Goal: Transaction & Acquisition: Purchase product/service

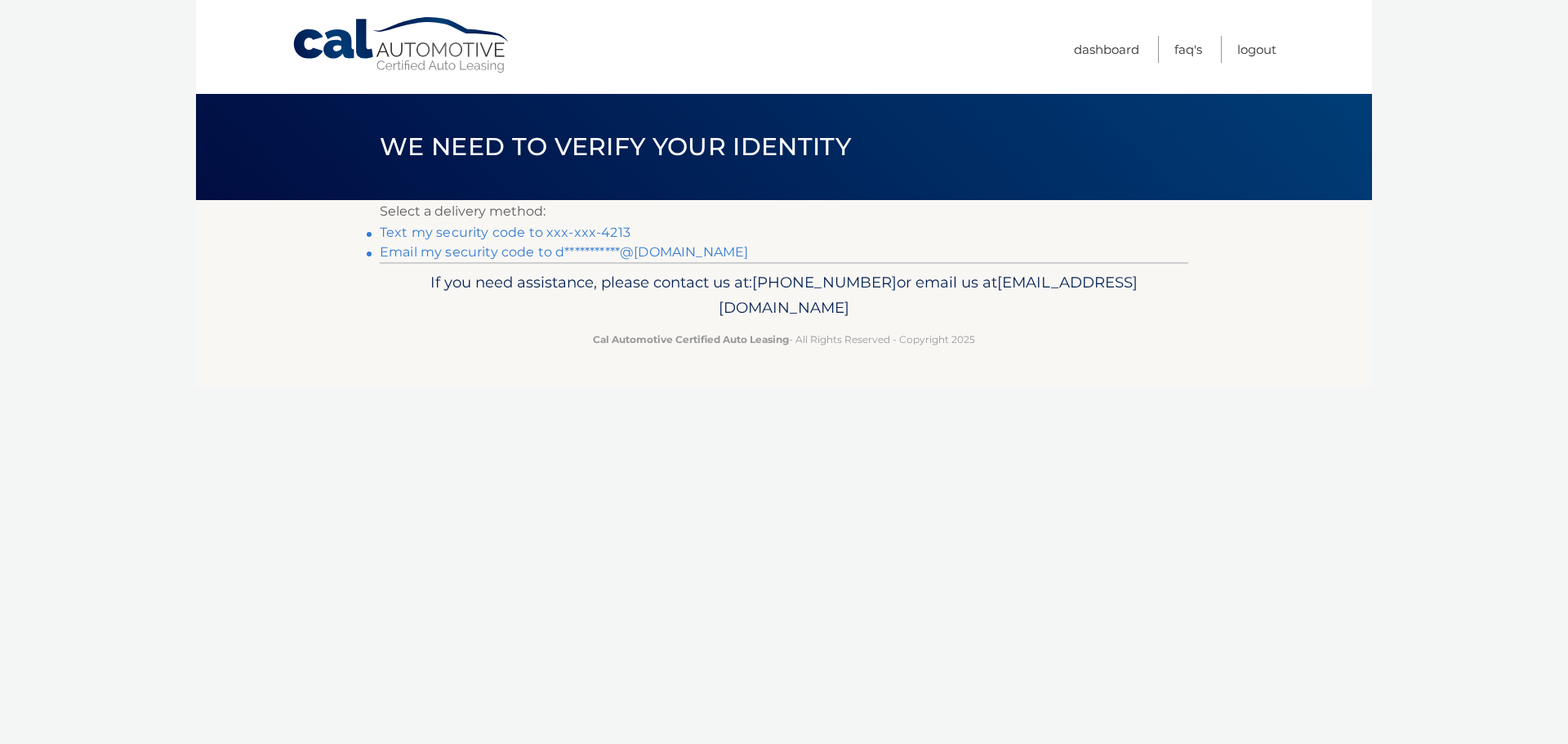
click at [473, 233] on link "Text my security code to xxx-xxx-4213" at bounding box center [505, 232] width 251 height 16
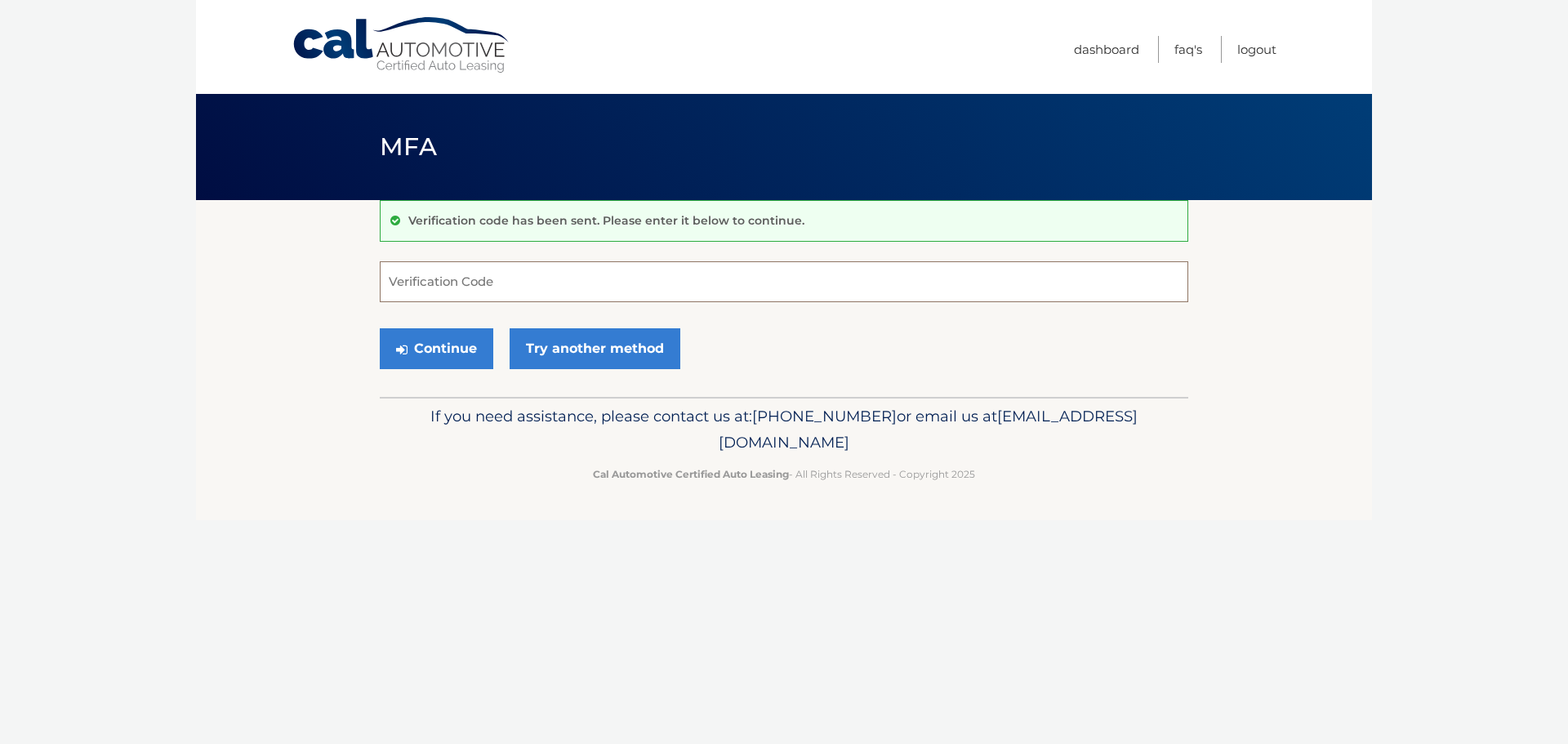
click at [412, 286] on input "Verification Code" at bounding box center [784, 281] width 808 height 41
type input "267052"
click at [452, 357] on button "Continue" at bounding box center [436, 349] width 114 height 41
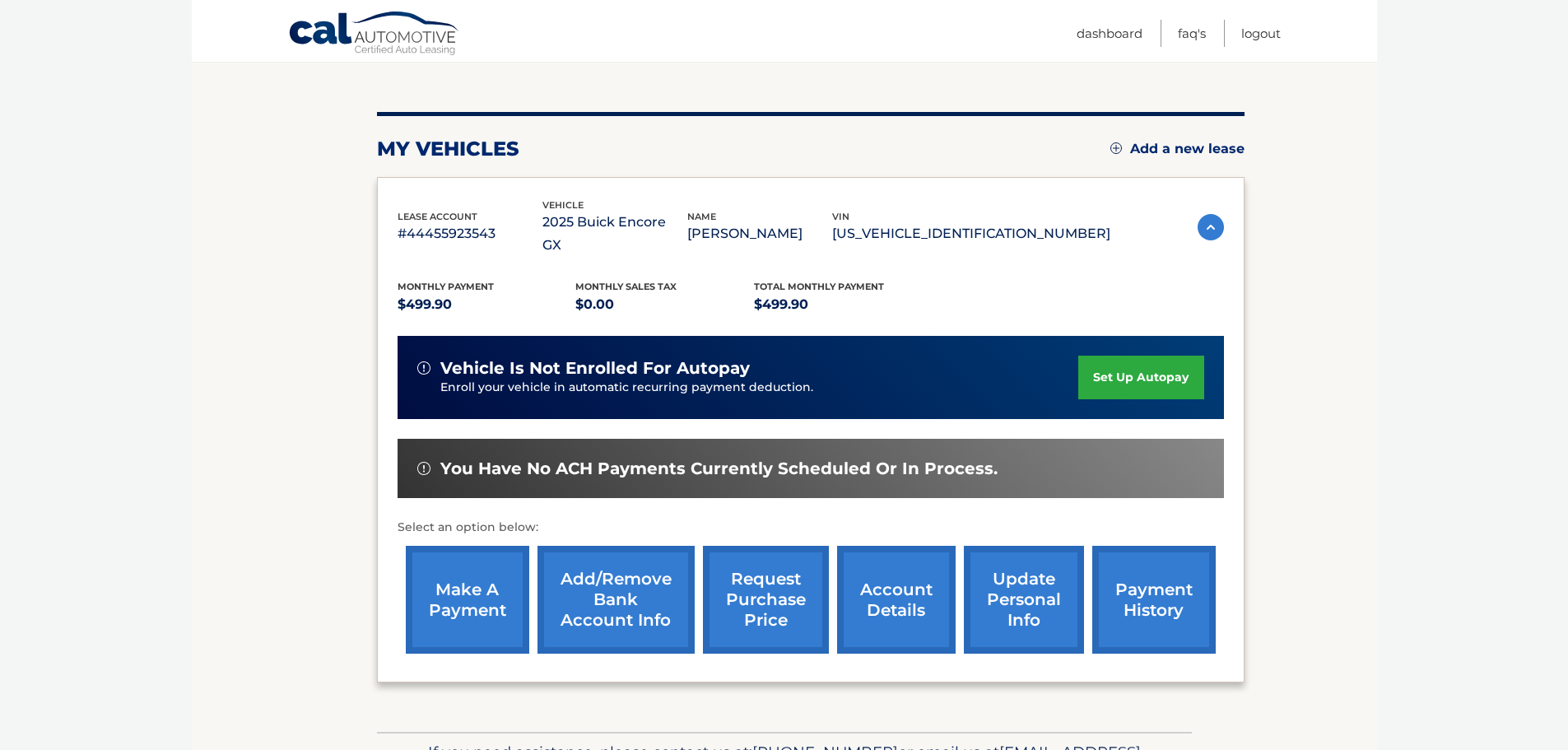
scroll to position [165, 0]
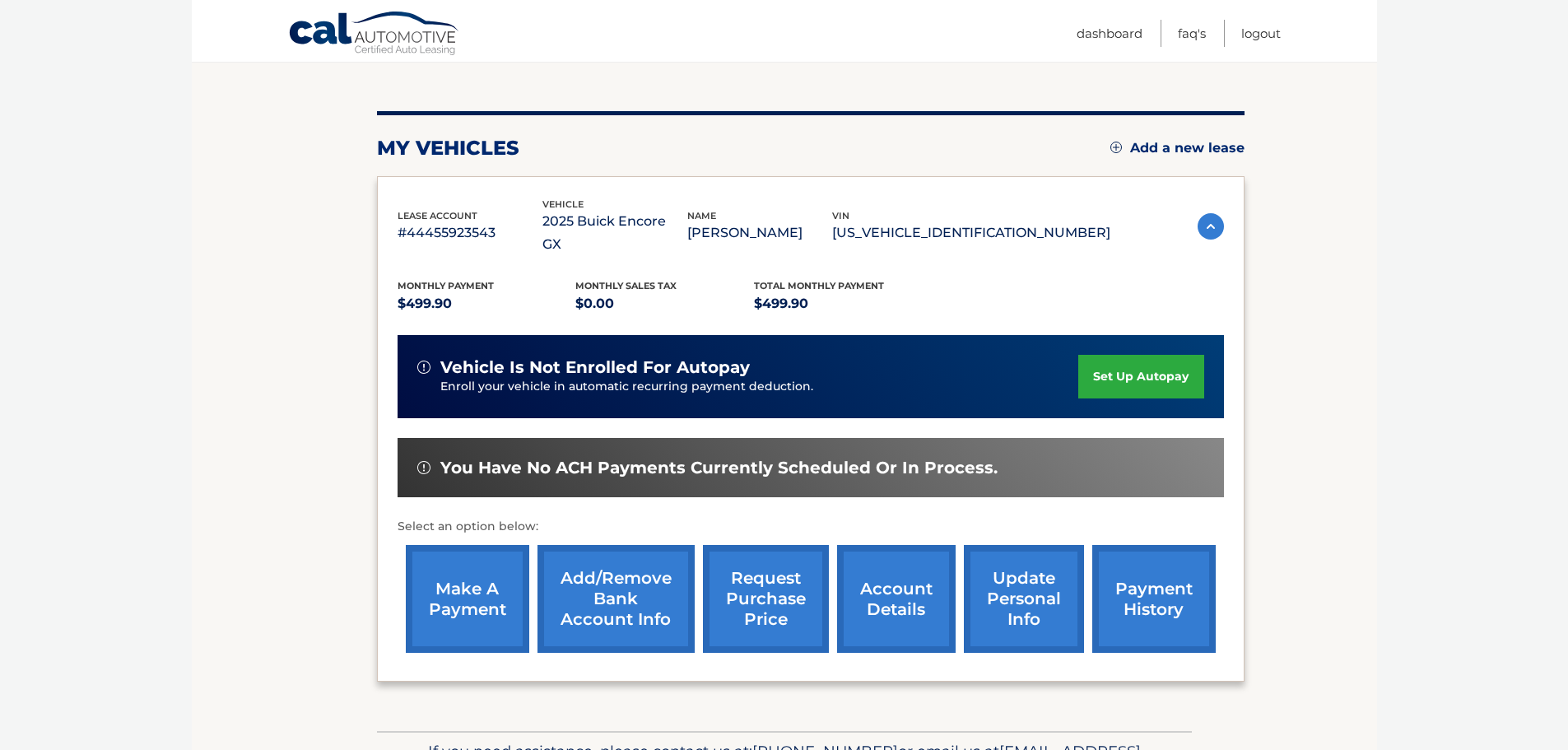
click at [480, 580] on link "make a payment" at bounding box center [467, 599] width 124 height 108
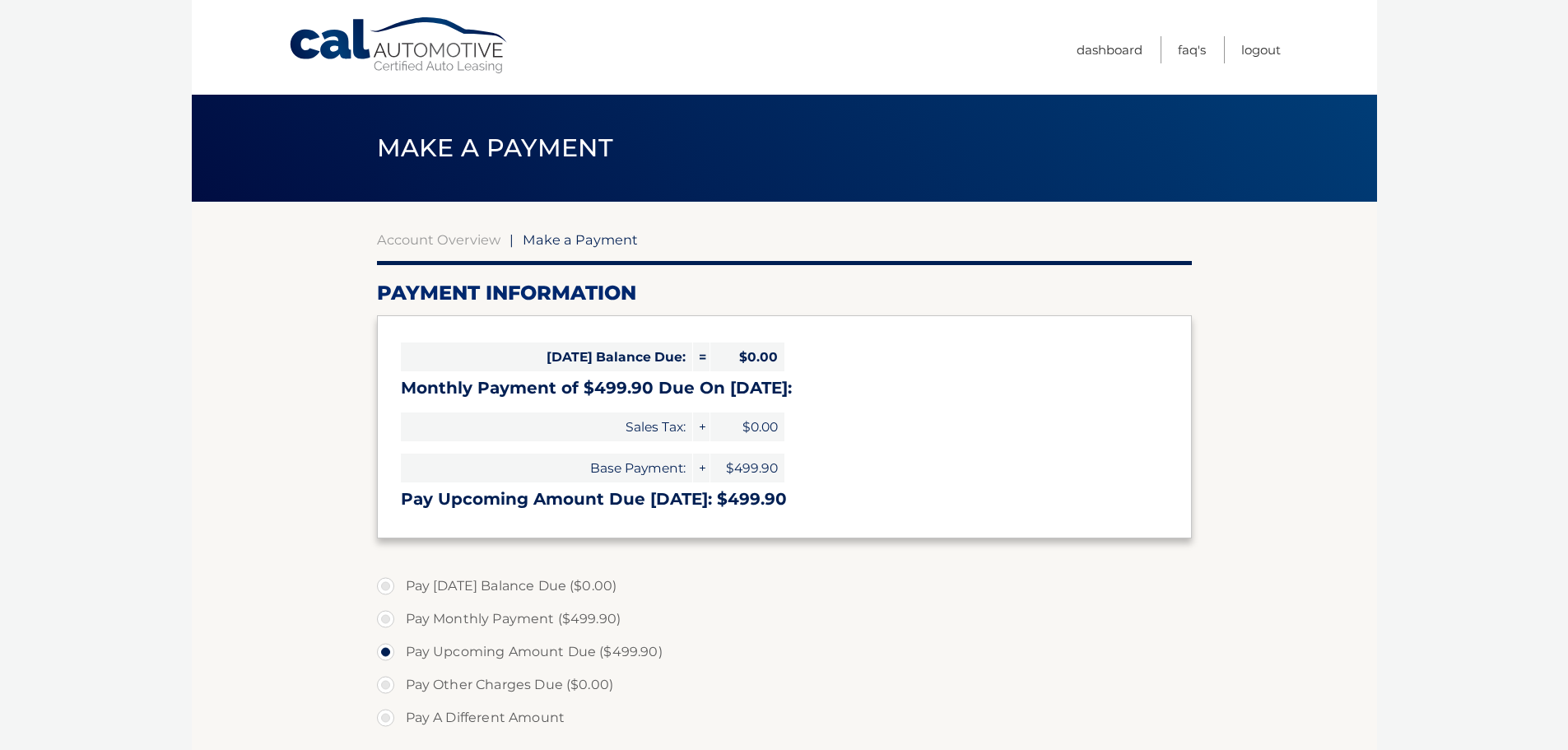
select select "MmJhMGMyMjctN2VlZS00MDQzLThlOWMtYTBhOTFiOGVhMjk2"
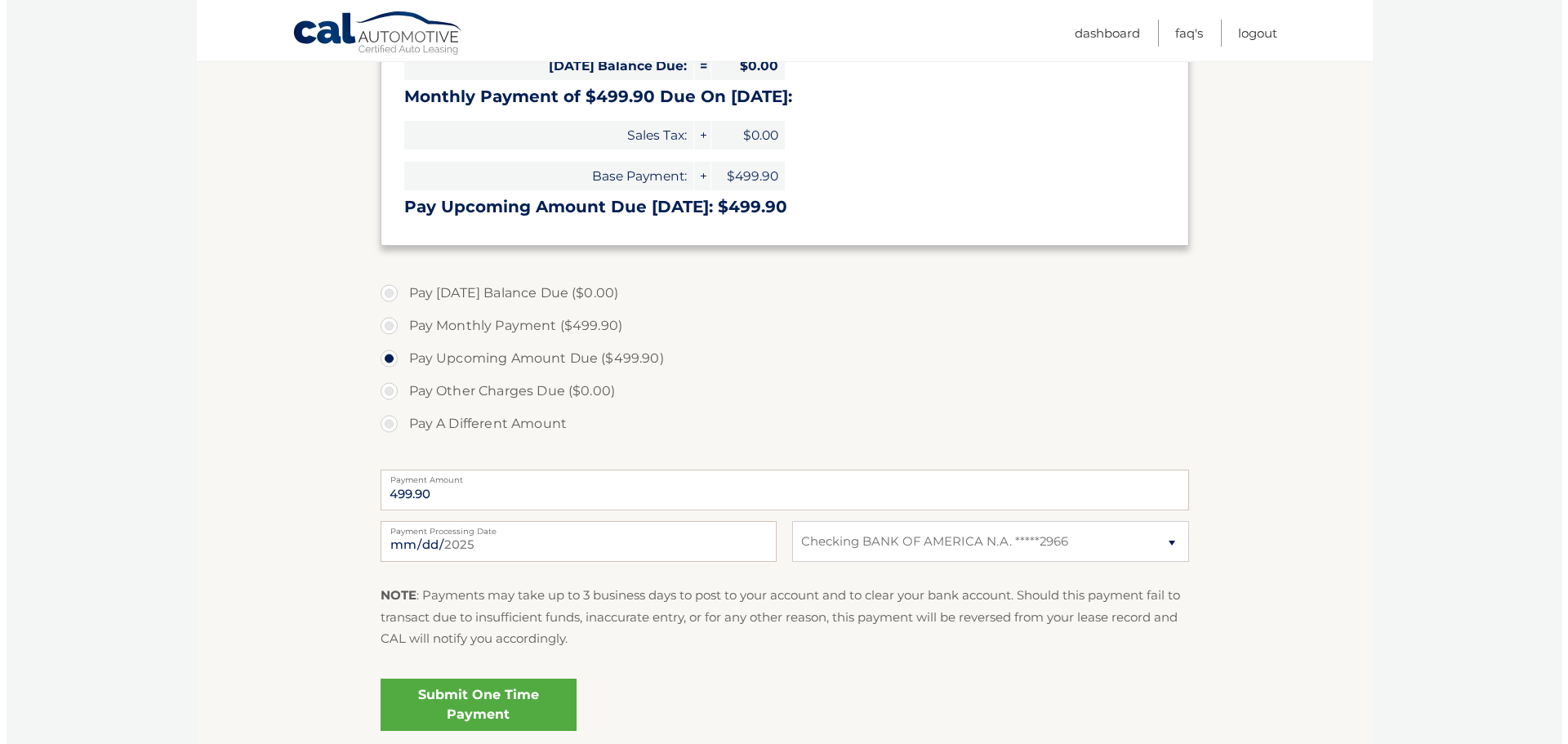
scroll to position [326, 0]
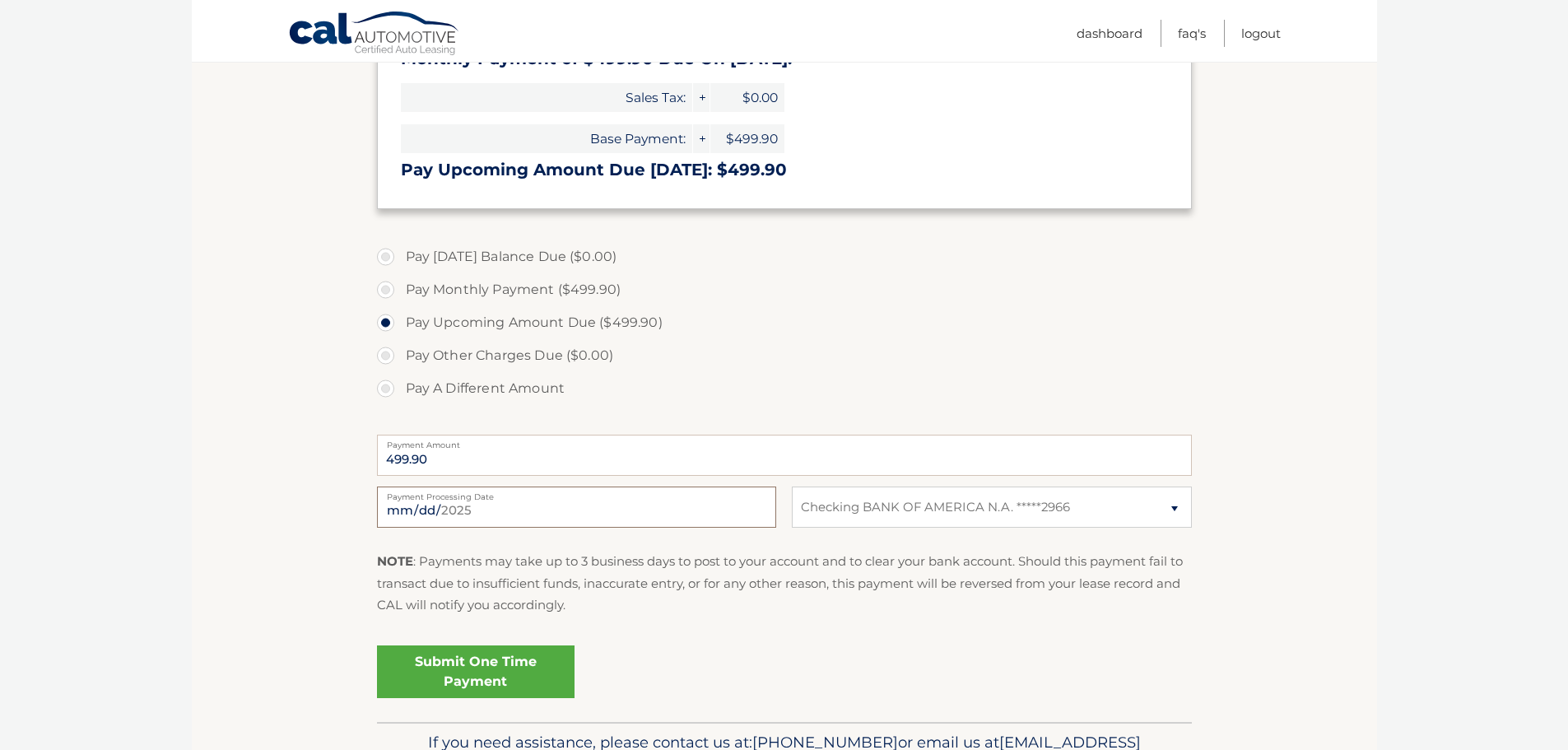
click at [472, 510] on input "[DATE]" at bounding box center [577, 507] width 399 height 42
type input "[DATE]"
click at [472, 671] on link "Submit One Time Payment" at bounding box center [476, 672] width 198 height 53
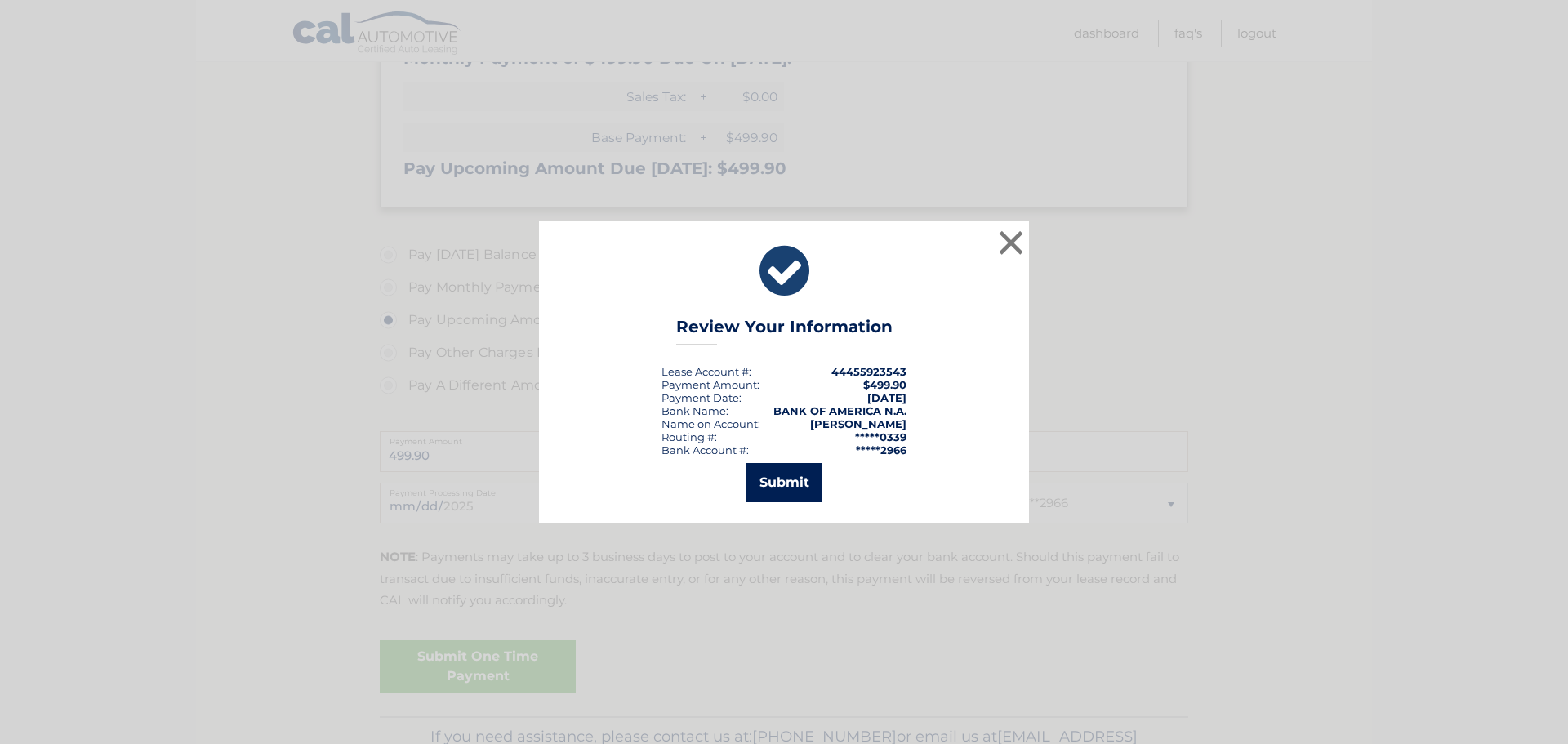
click at [784, 490] on button "Submit" at bounding box center [784, 482] width 76 height 39
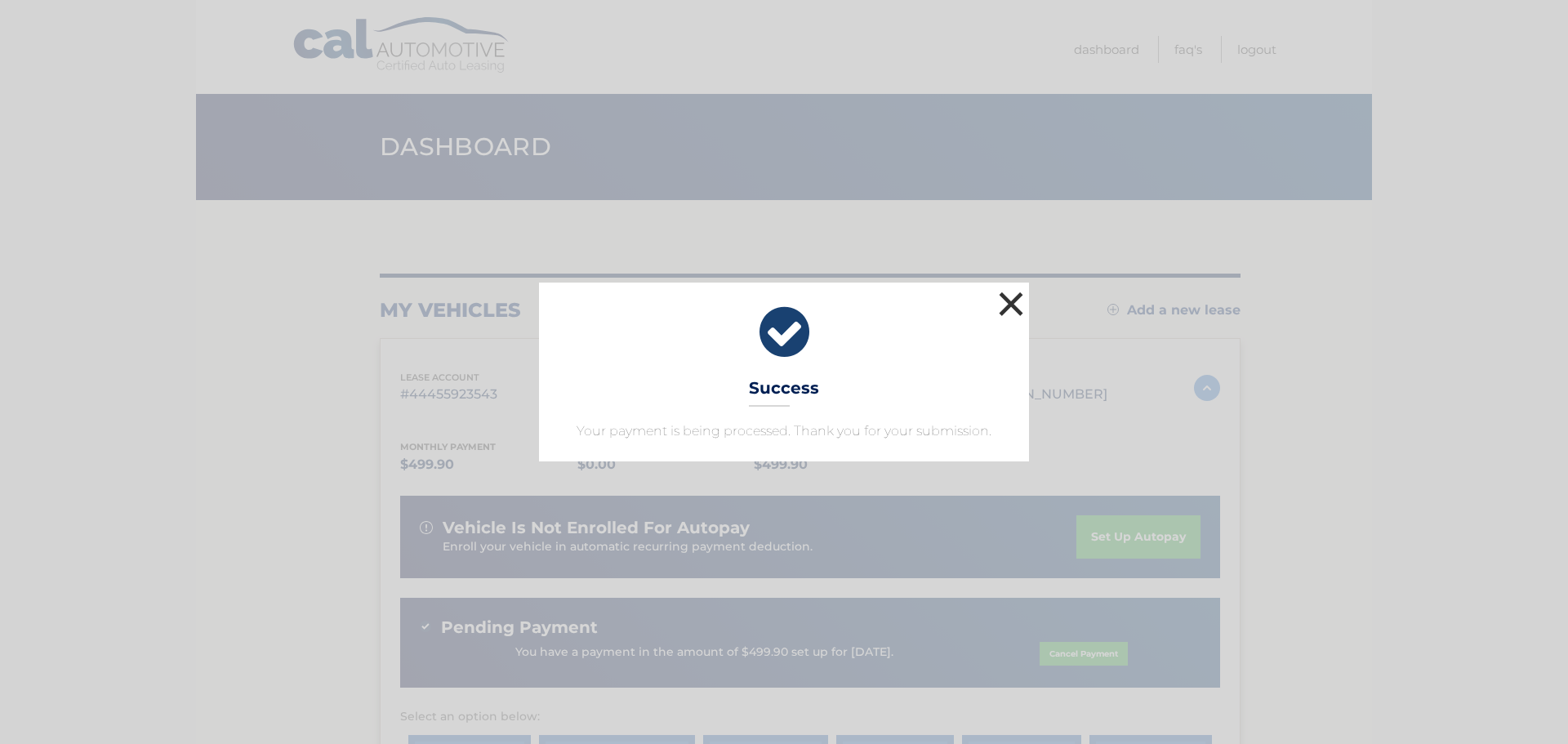
click at [1010, 307] on button "×" at bounding box center [1011, 303] width 33 height 33
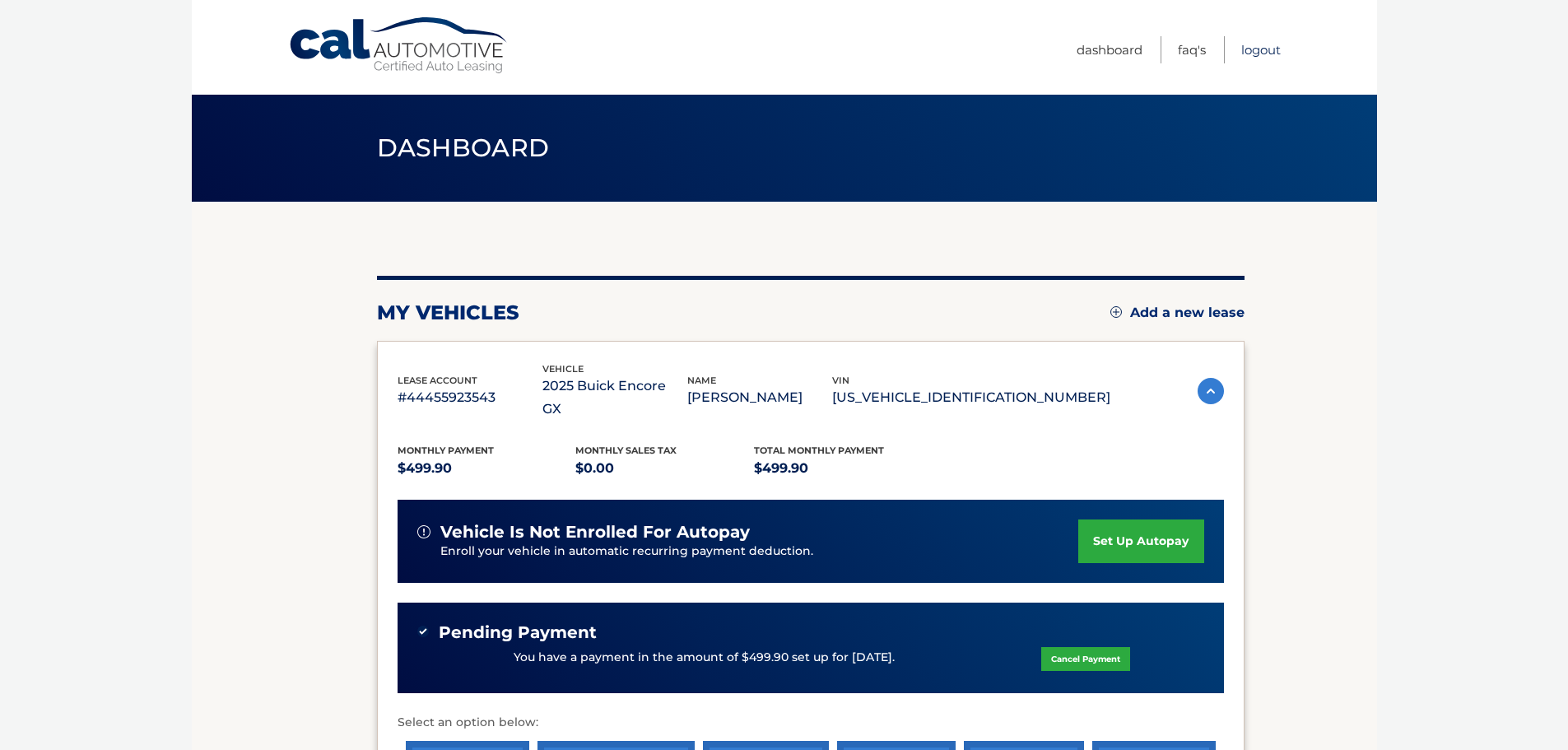
click at [1258, 51] on link "Logout" at bounding box center [1261, 49] width 40 height 27
